Goal: Information Seeking & Learning: Learn about a topic

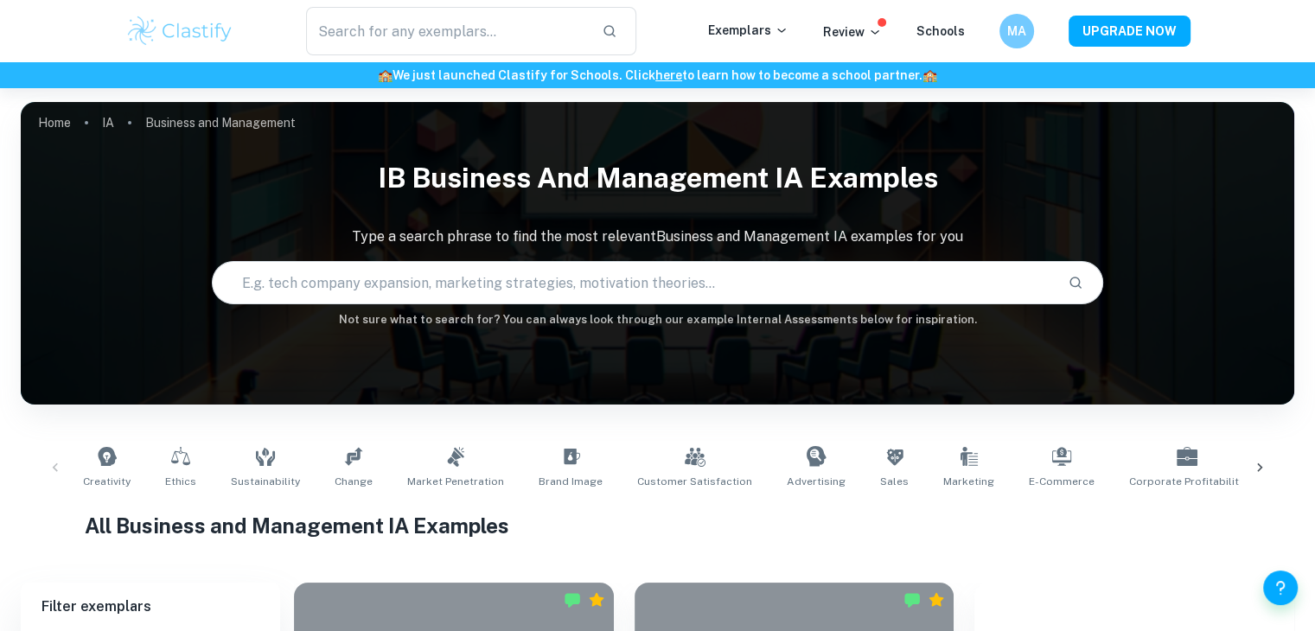
click at [975, 440] on div "Creativity Ethics Sustainability Change Market Penetration Brand Image Customer…" at bounding box center [657, 467] width 1163 height 57
click at [774, 271] on input "text" at bounding box center [633, 283] width 841 height 48
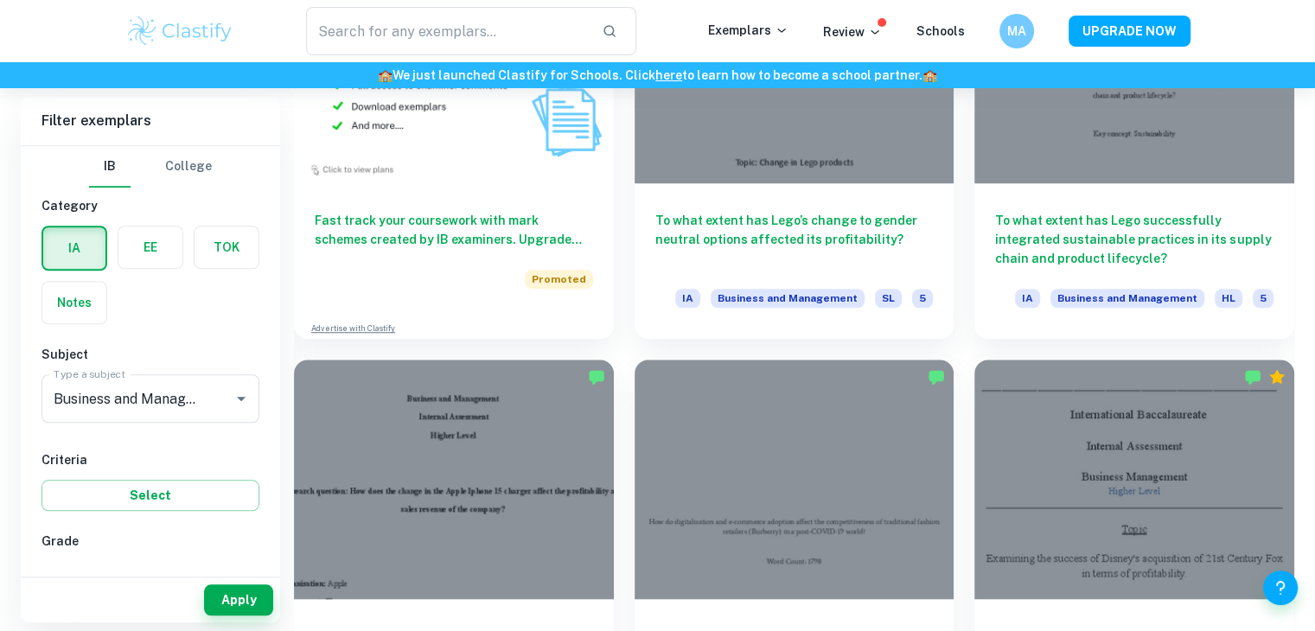
scroll to position [1482, 0]
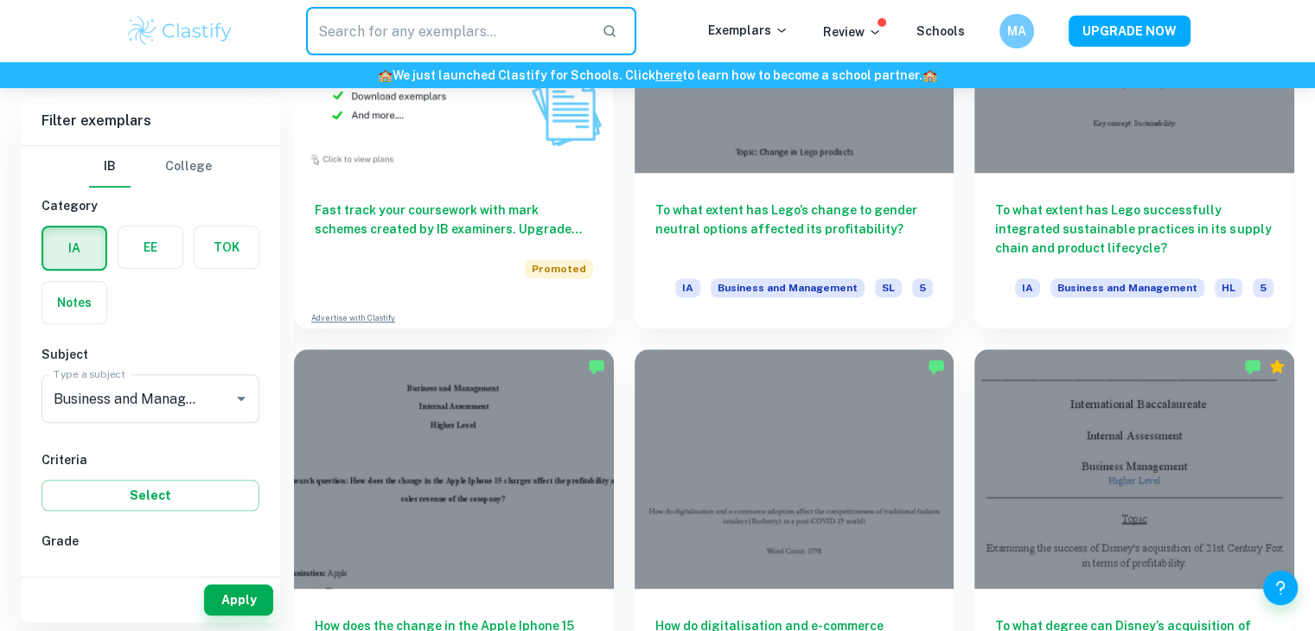
click at [477, 34] on input "text" at bounding box center [447, 31] width 283 height 48
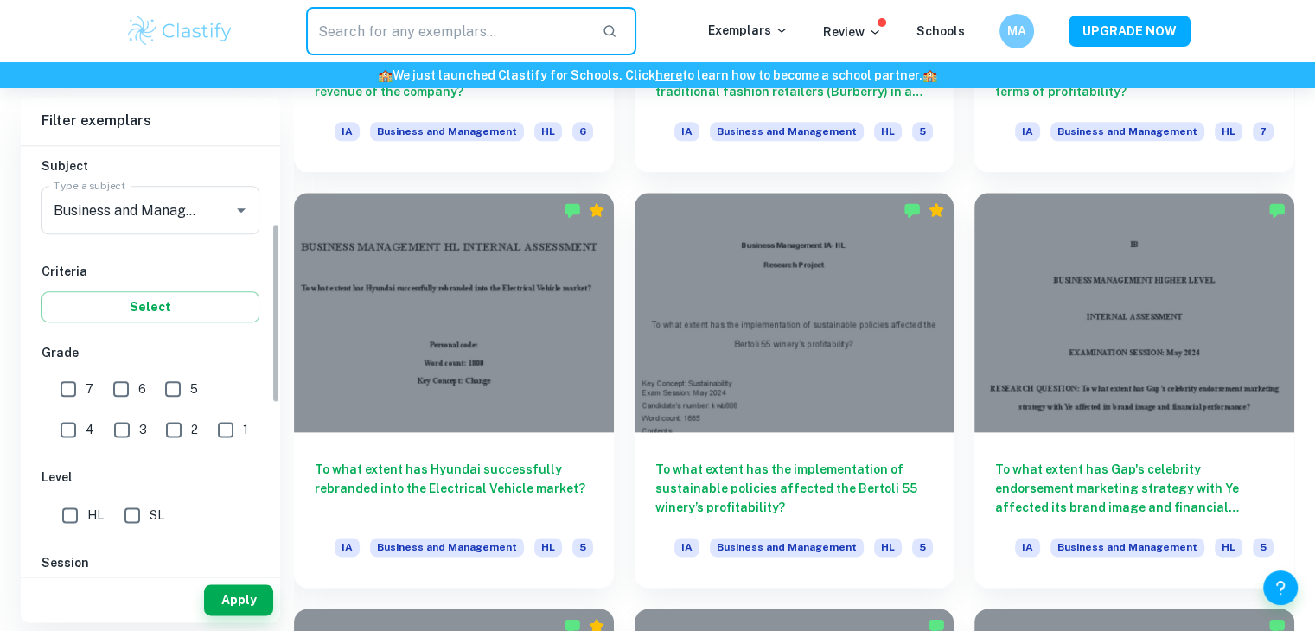
scroll to position [189, 0]
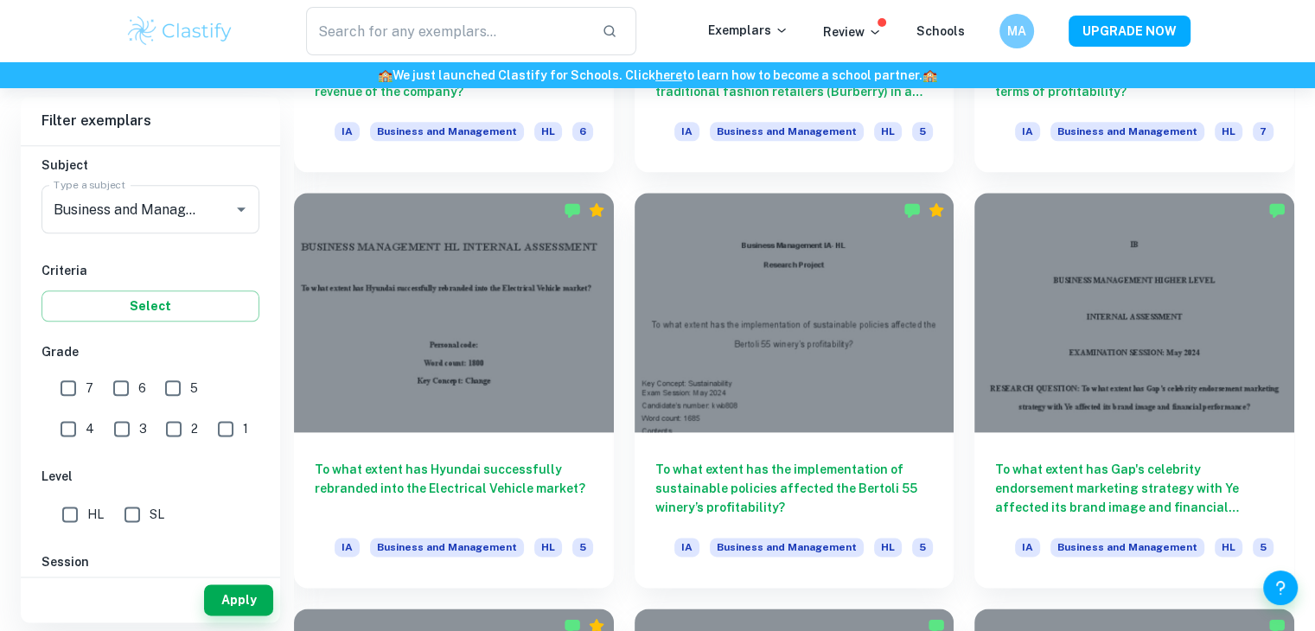
click at [97, 375] on div "7" at bounding box center [81, 386] width 52 height 40
click at [115, 366] on div "6" at bounding box center [133, 386] width 52 height 40
click at [94, 374] on div "7" at bounding box center [81, 386] width 52 height 40
click at [107, 374] on input "6" at bounding box center [121, 388] width 35 height 35
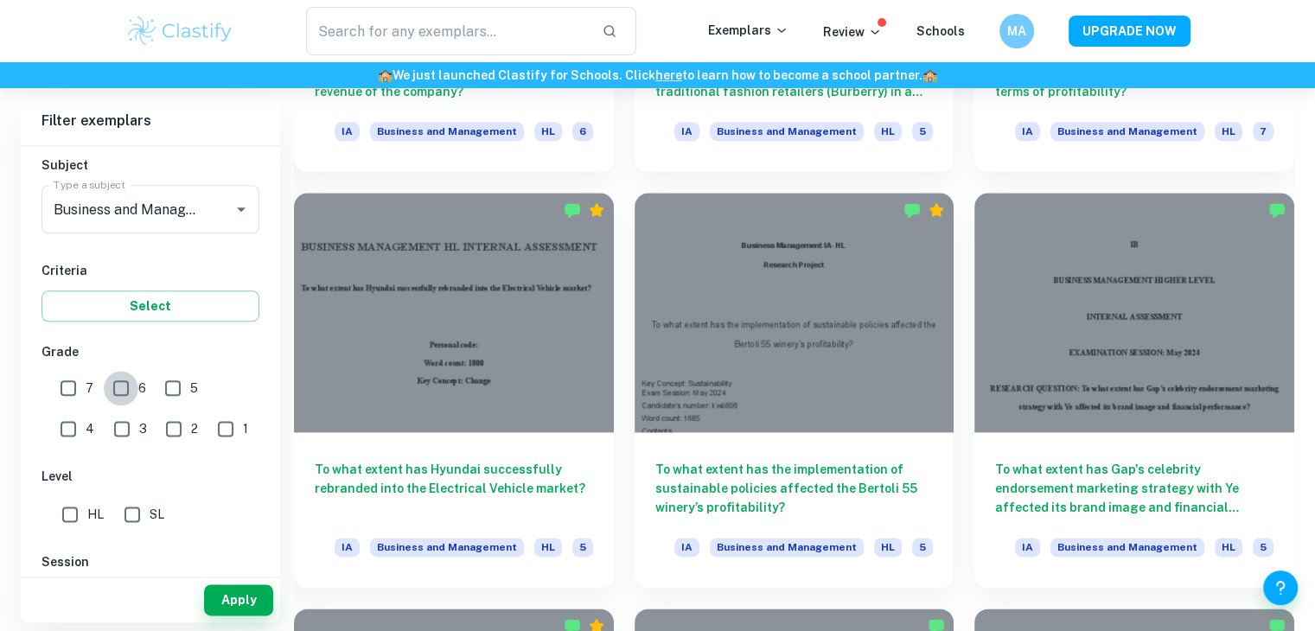
click at [107, 374] on input "6" at bounding box center [121, 388] width 35 height 35
checkbox input "true"
click at [54, 374] on input "7" at bounding box center [68, 388] width 35 height 35
checkbox input "true"
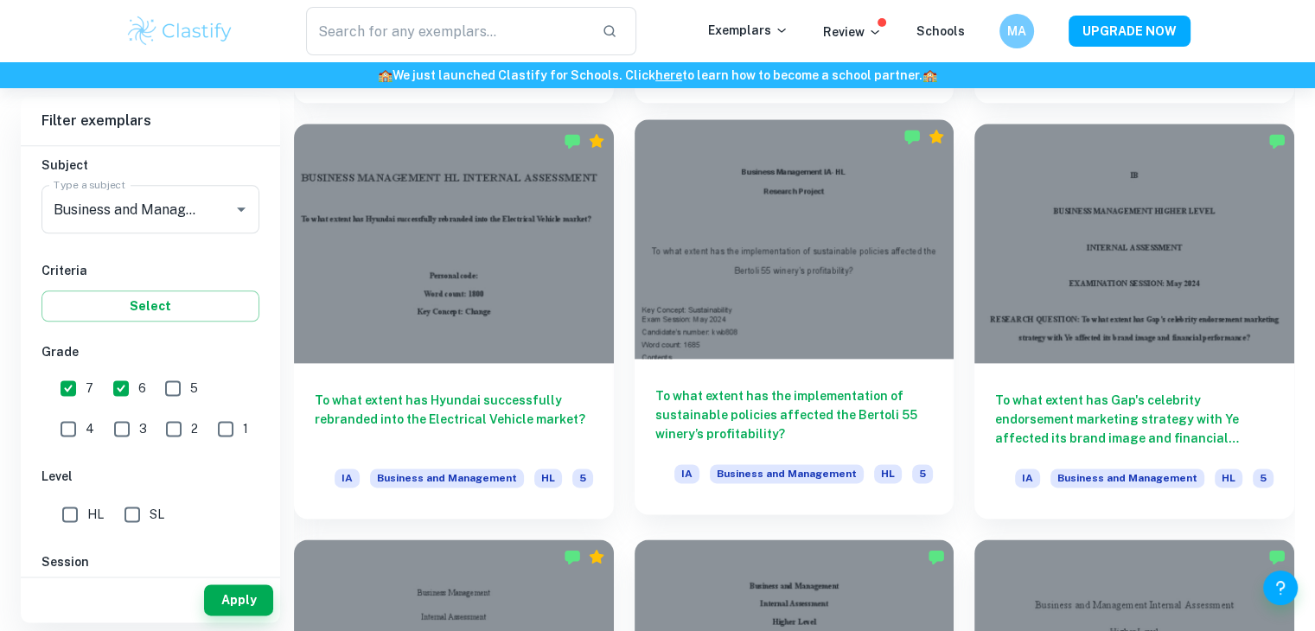
scroll to position [2125, 0]
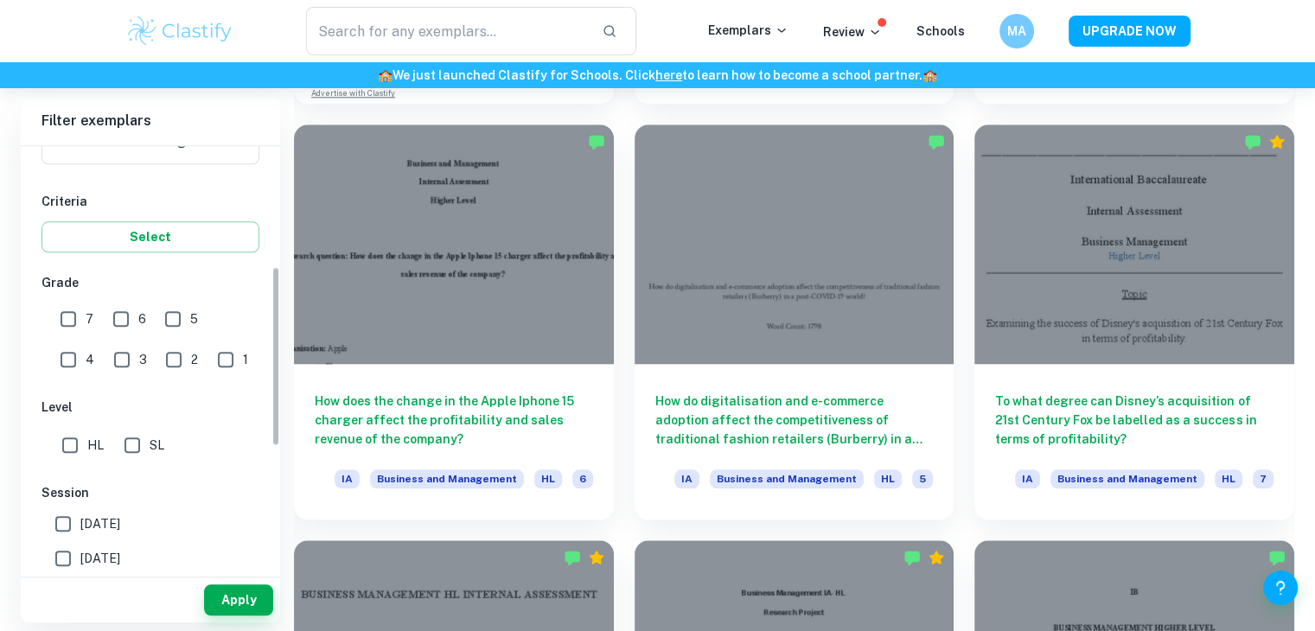
scroll to position [297, 0]
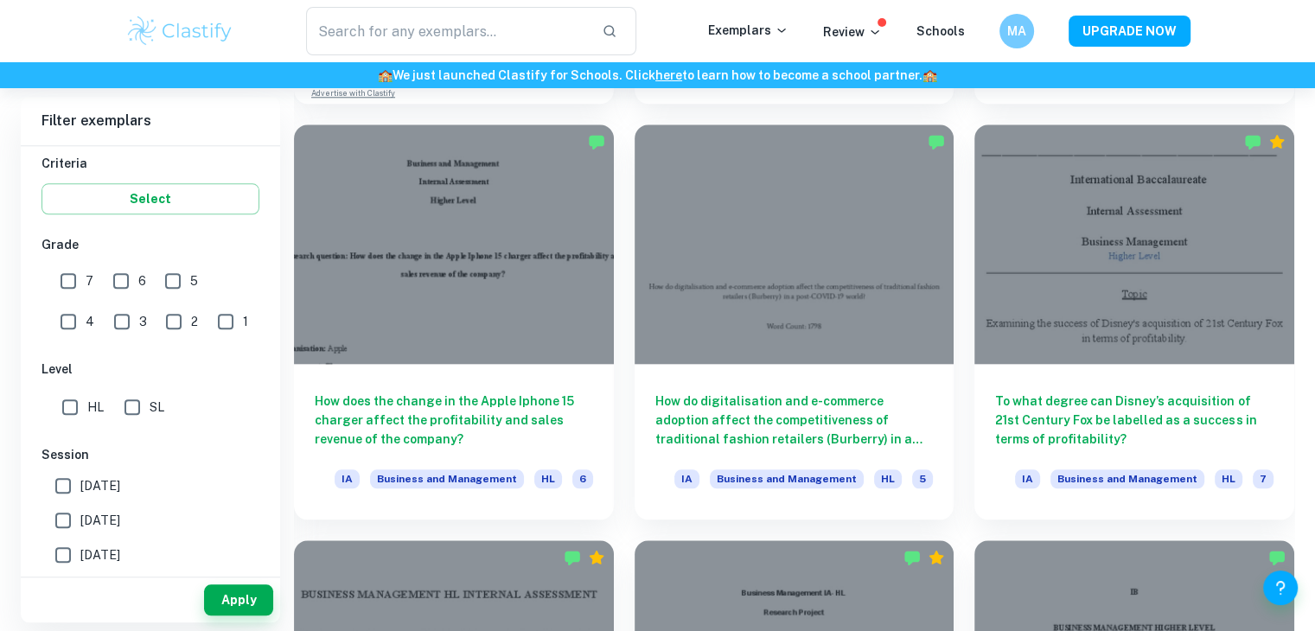
click at [118, 269] on input "6" at bounding box center [121, 281] width 35 height 35
checkbox input "true"
click at [63, 272] on input "7" at bounding box center [68, 281] width 35 height 35
checkbox input "true"
click at [208, 584] on div "Apply" at bounding box center [150, 600] width 259 height 45
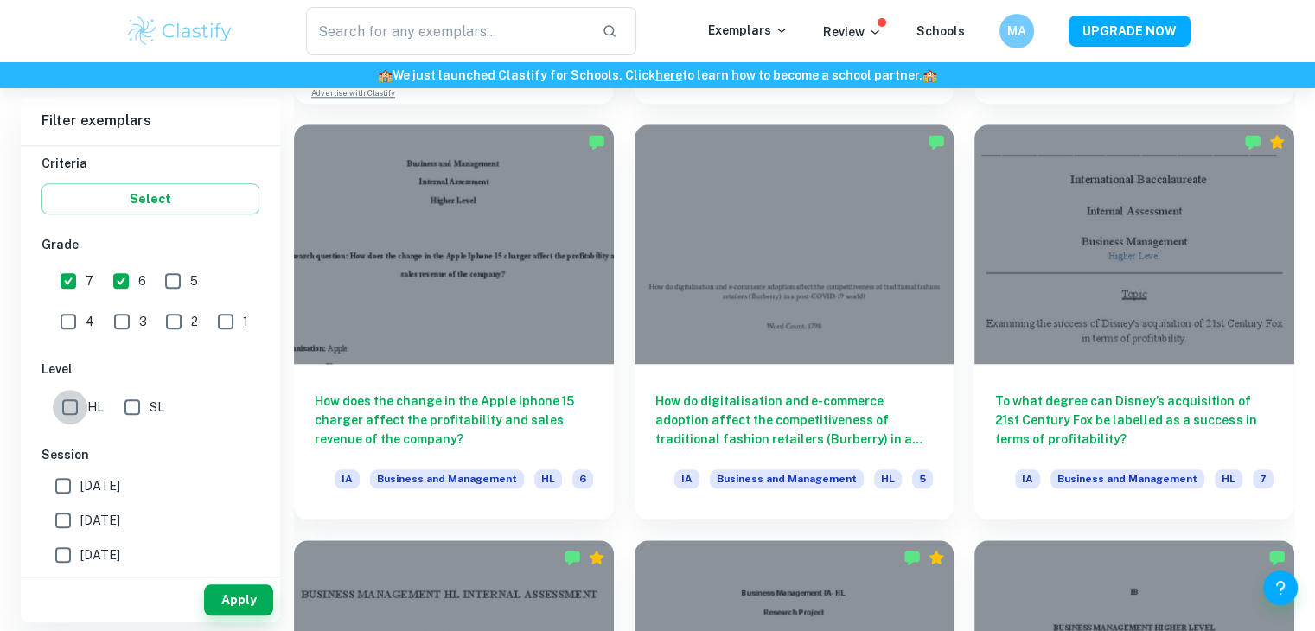
click at [61, 390] on input "HL" at bounding box center [70, 407] width 35 height 35
checkbox input "true"
click at [228, 585] on button "Apply" at bounding box center [238, 600] width 69 height 31
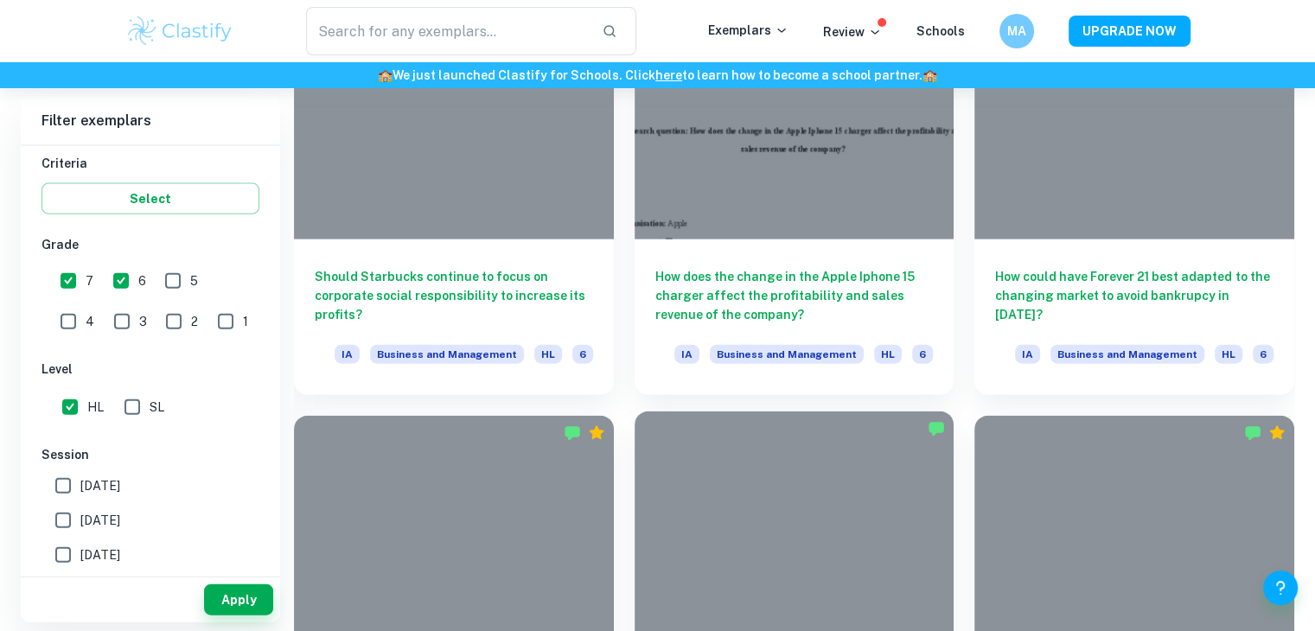
scroll to position [3909, 0]
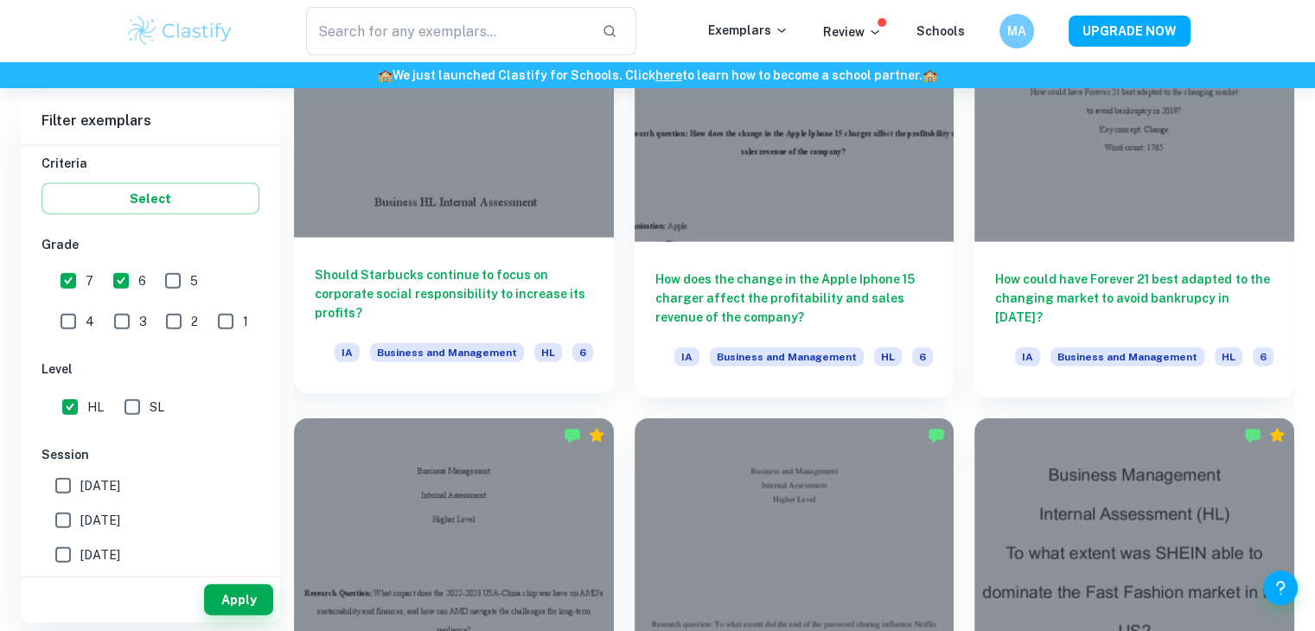
click at [491, 275] on h6 "Should Starbucks continue to focus on corporate social responsibility to increa…" at bounding box center [454, 293] width 278 height 57
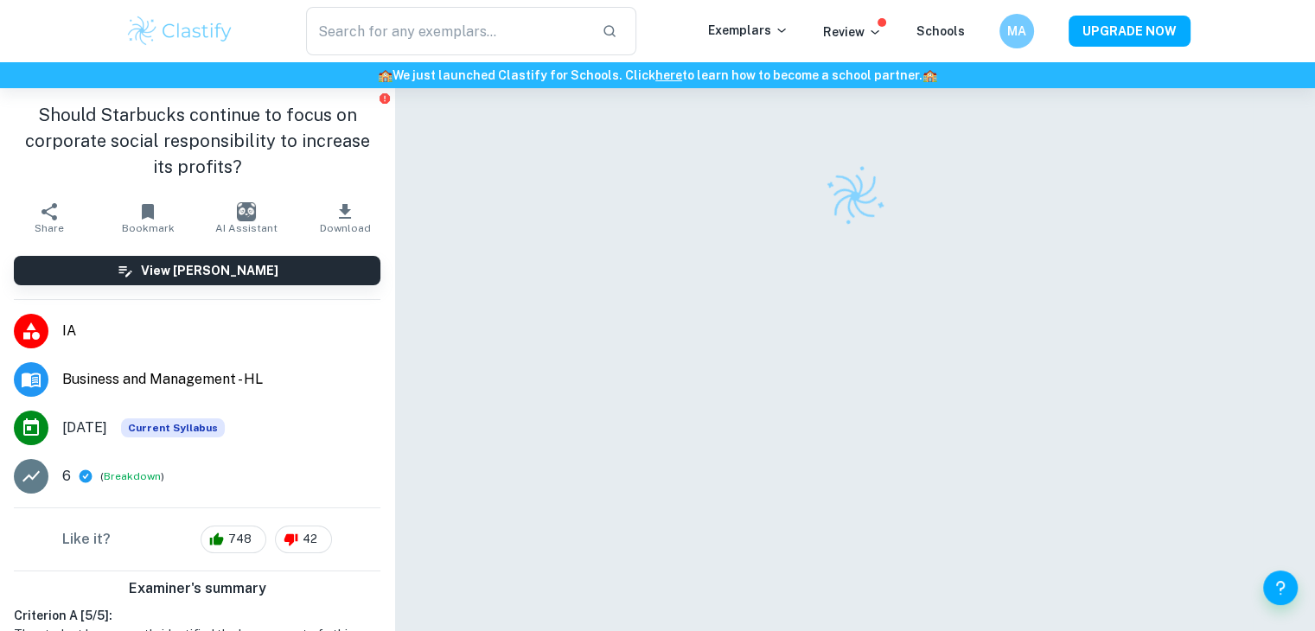
click at [1039, 463] on div at bounding box center [855, 384] width 797 height 593
click at [1041, 470] on div at bounding box center [855, 384] width 797 height 593
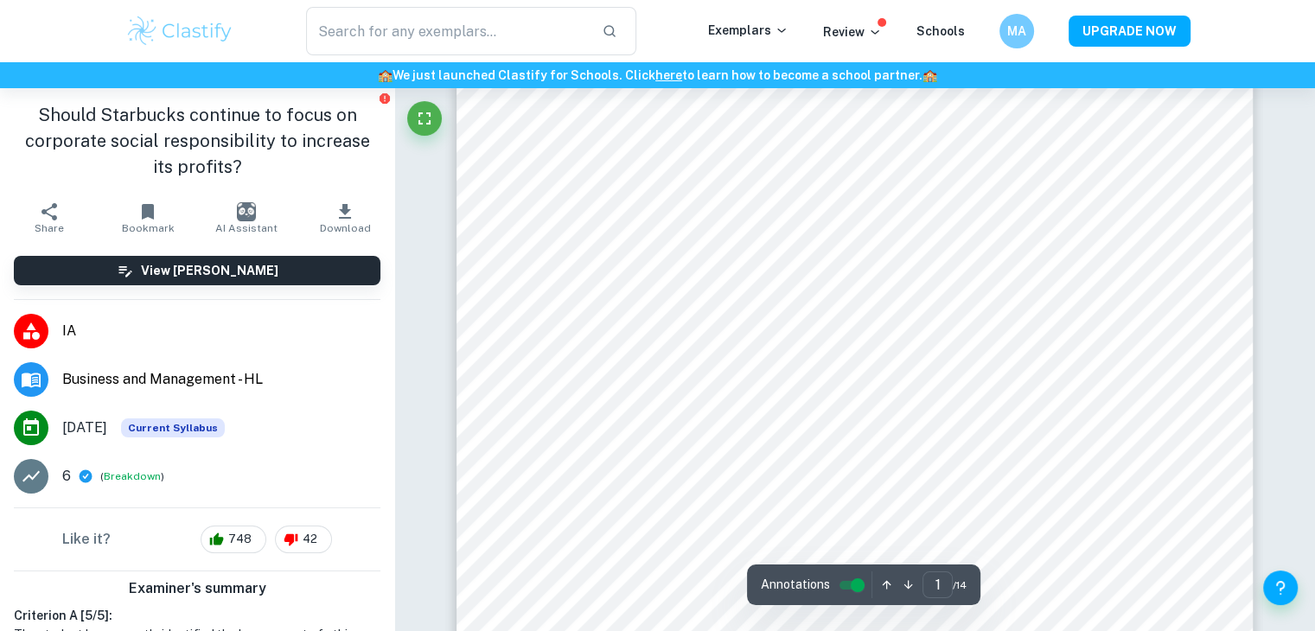
scroll to position [529, 0]
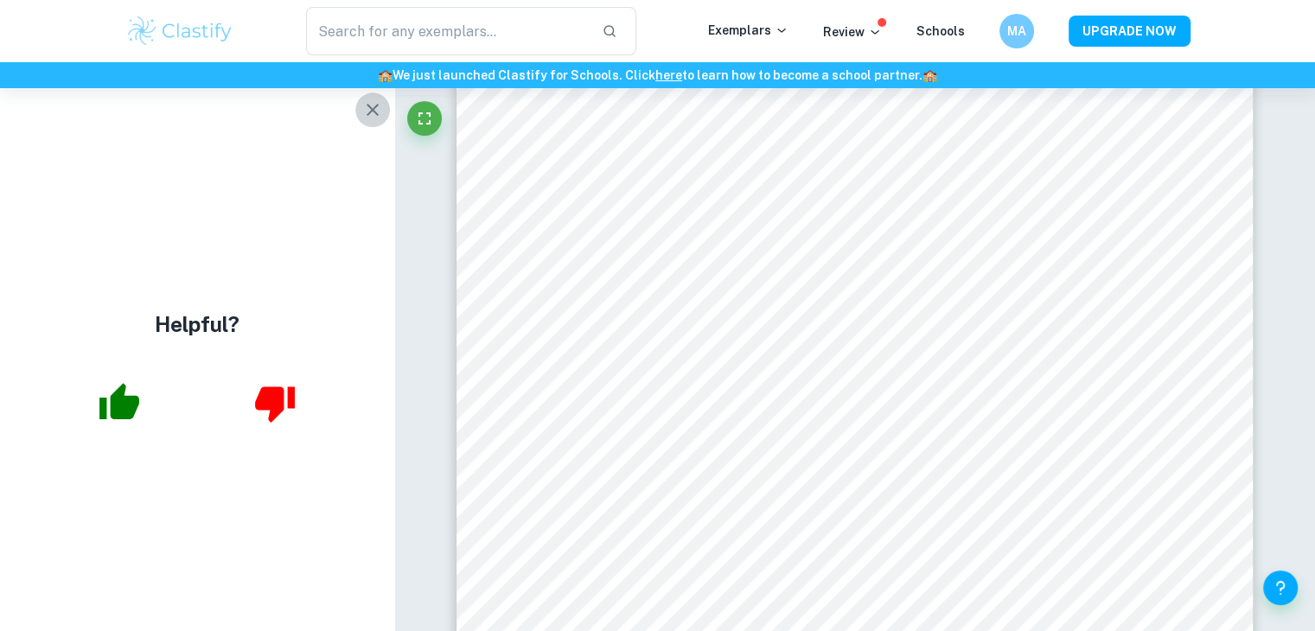
click at [368, 108] on icon "button" at bounding box center [372, 109] width 21 height 21
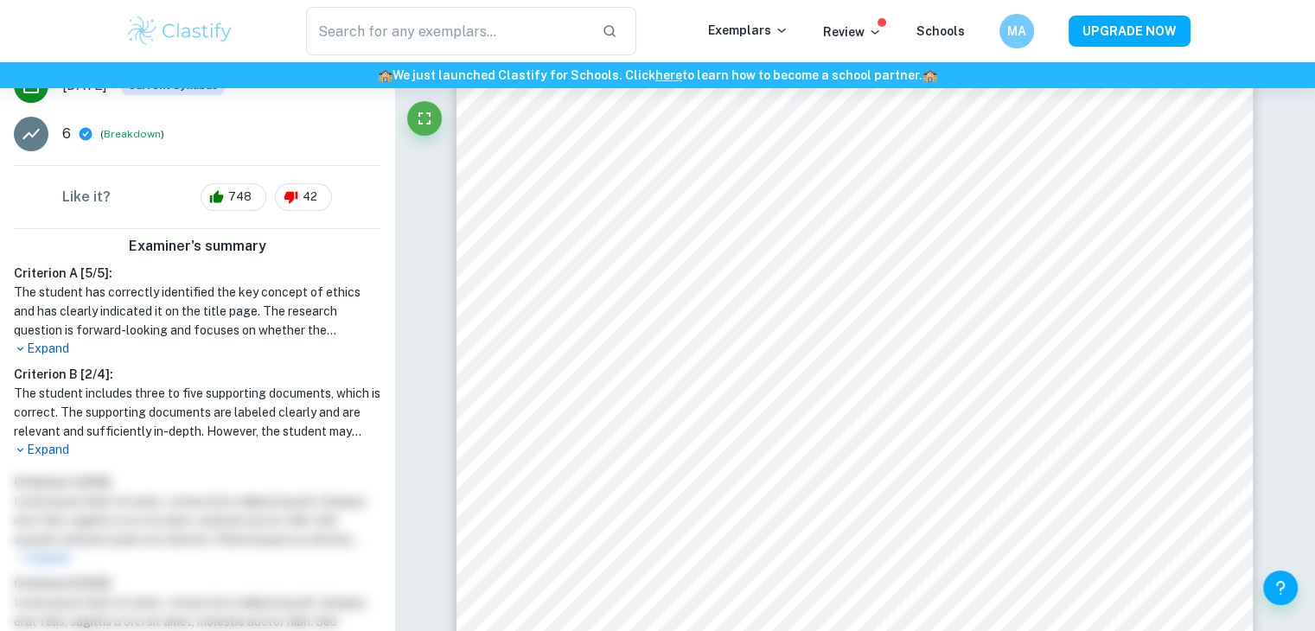
scroll to position [0, 0]
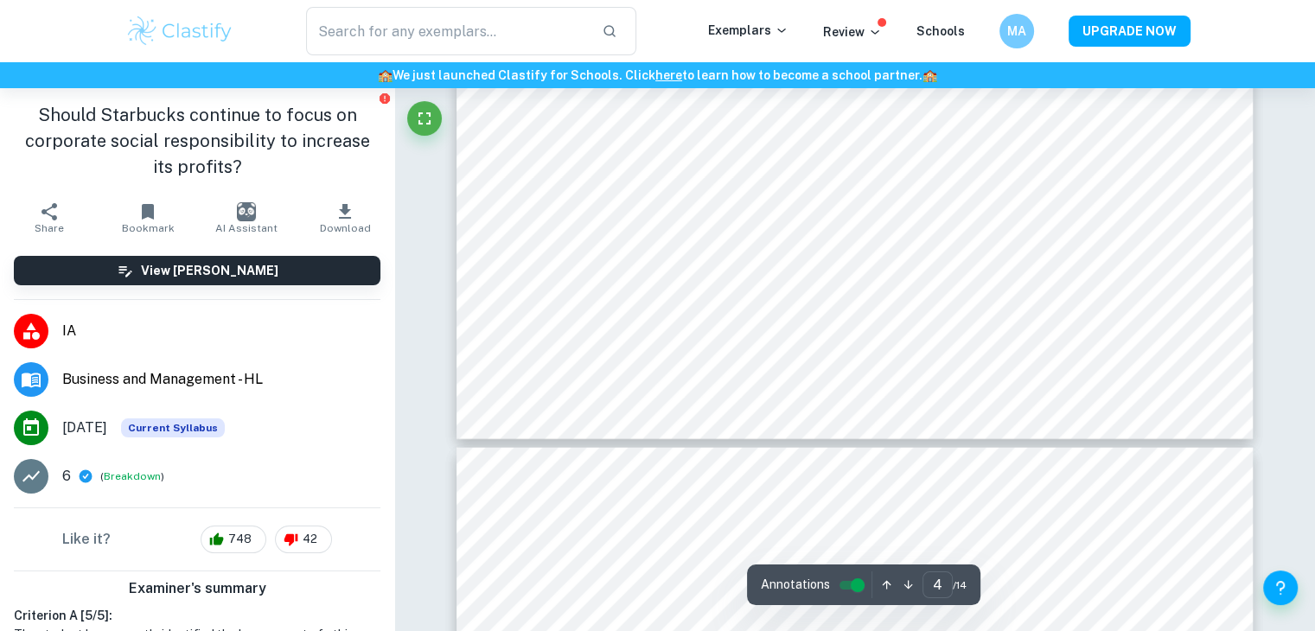
type input "5"
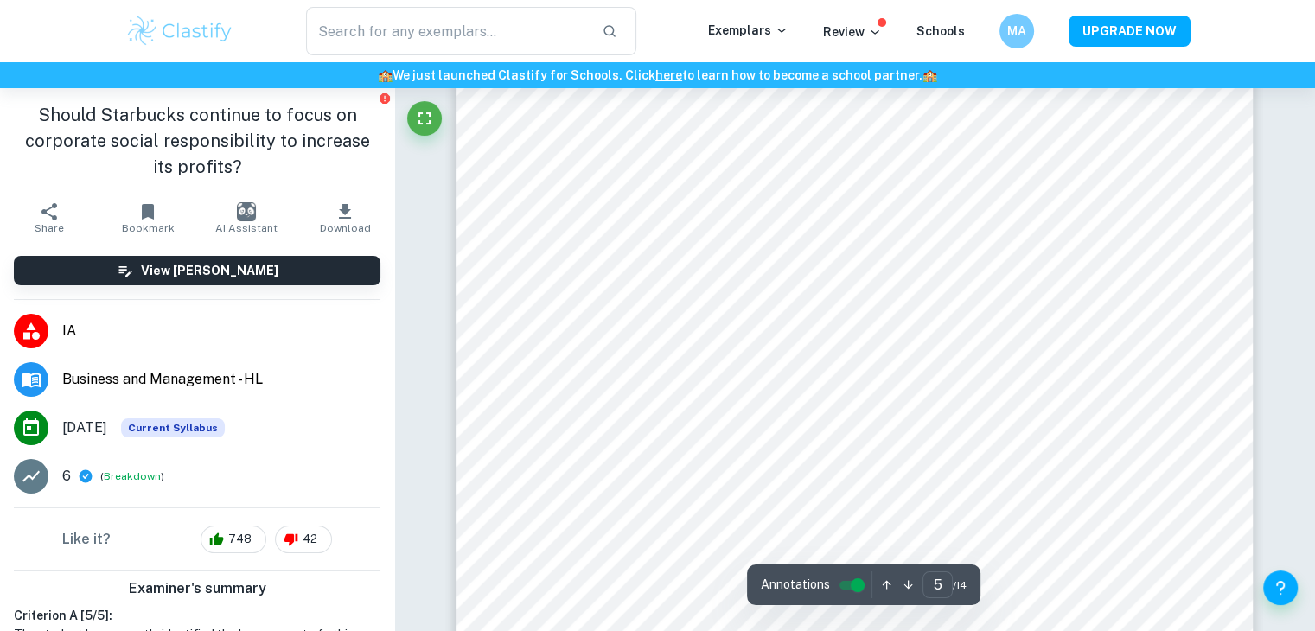
scroll to position [5088, 0]
